Goal: Information Seeking & Learning: Check status

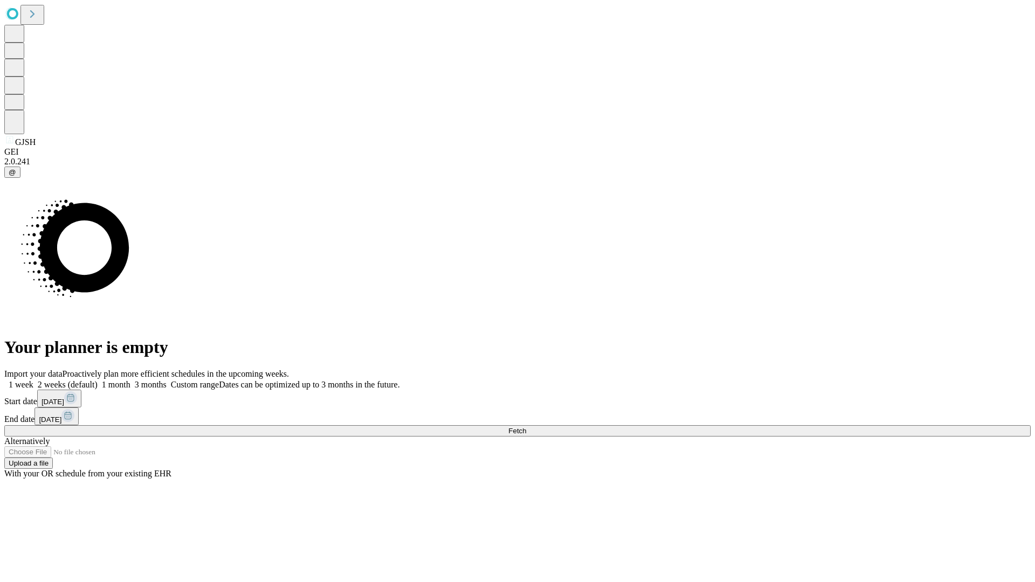
click at [526, 427] on span "Fetch" at bounding box center [517, 431] width 18 height 8
